Goal: Transaction & Acquisition: Subscribe to service/newsletter

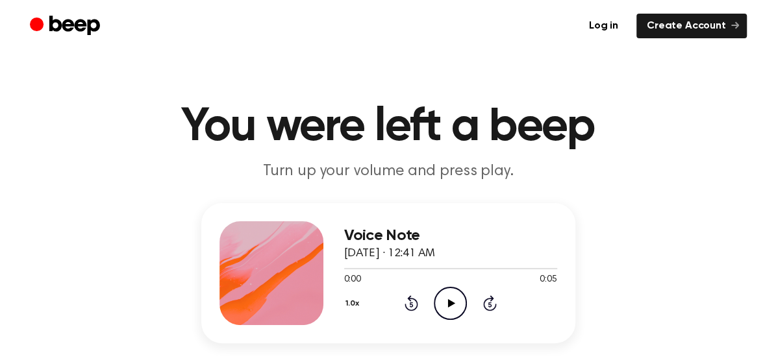
click at [454, 308] on icon "Play Audio" at bounding box center [450, 303] width 33 height 33
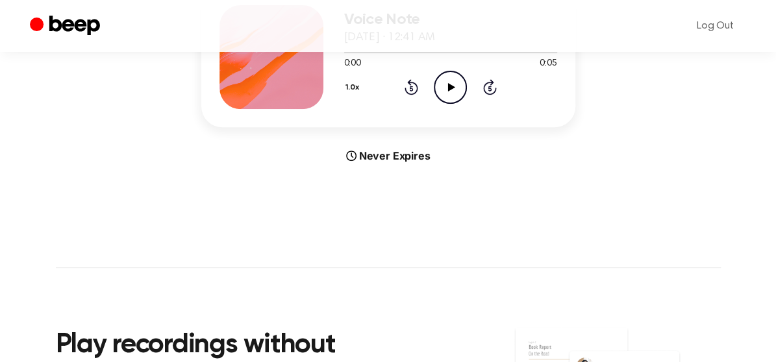
click at [407, 161] on div "Never Expires" at bounding box center [388, 156] width 374 height 16
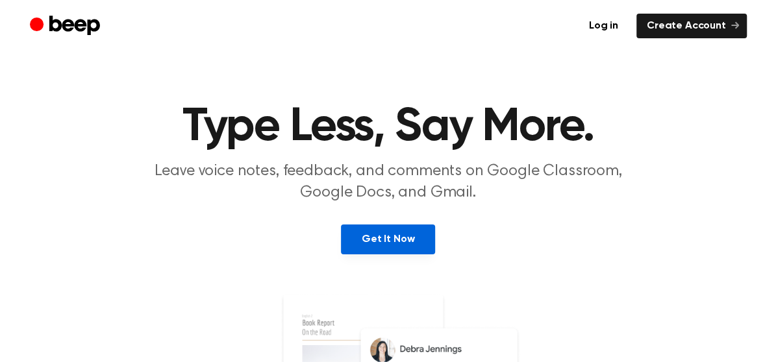
click at [397, 232] on link "Get It Now" at bounding box center [388, 240] width 94 height 30
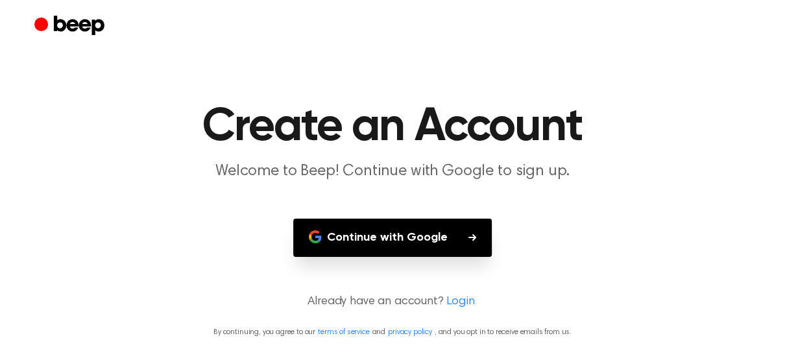
click at [445, 238] on button "Continue with Google" at bounding box center [392, 238] width 199 height 38
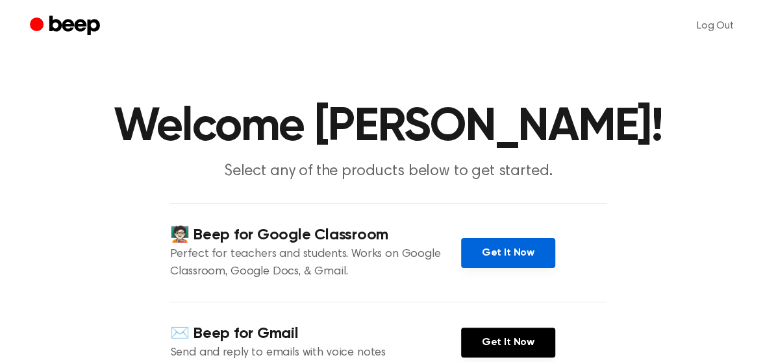
click at [513, 256] on link "Get It Now" at bounding box center [508, 253] width 94 height 30
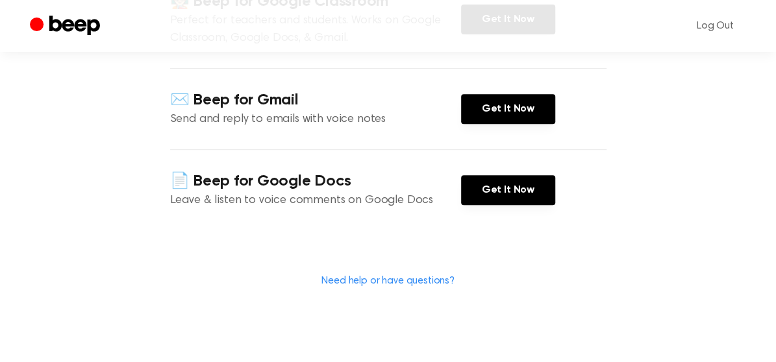
scroll to position [216, 0]
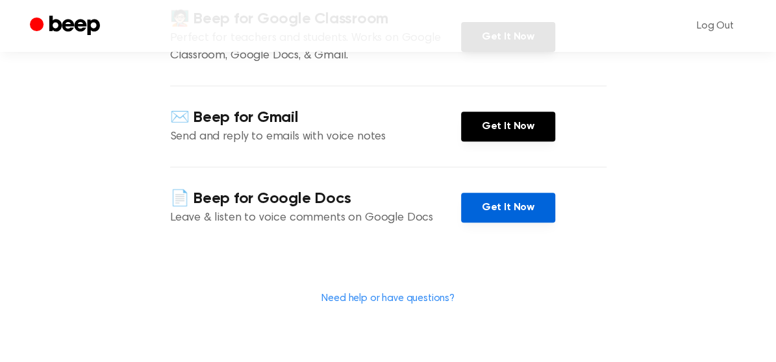
click at [490, 208] on link "Get It Now" at bounding box center [508, 208] width 94 height 30
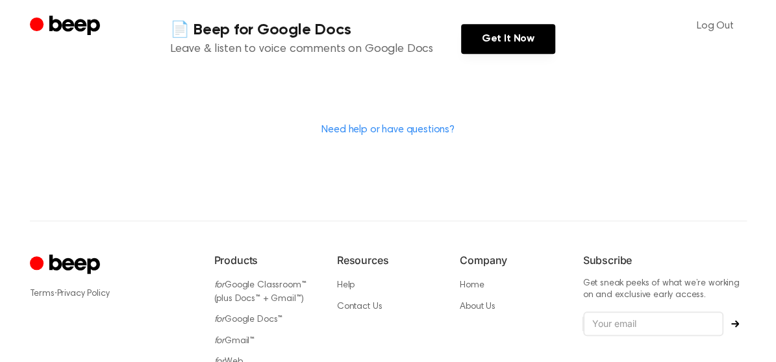
scroll to position [482, 0]
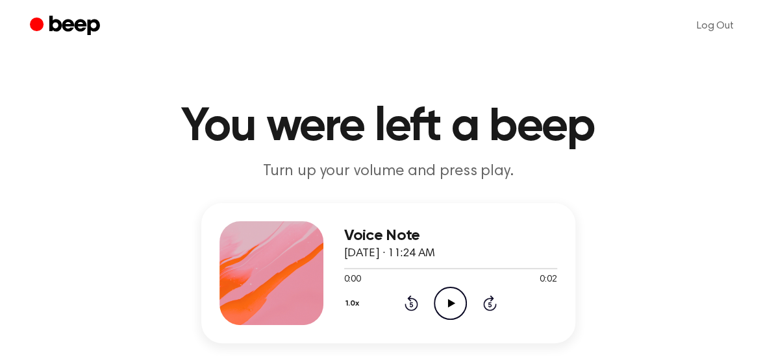
click at [449, 292] on icon "Play Audio" at bounding box center [450, 303] width 33 height 33
